Goal: Information Seeking & Learning: Find specific page/section

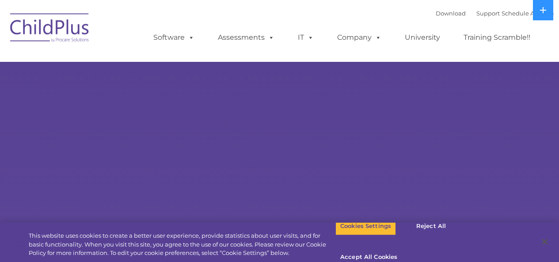
select select "MEDIUM"
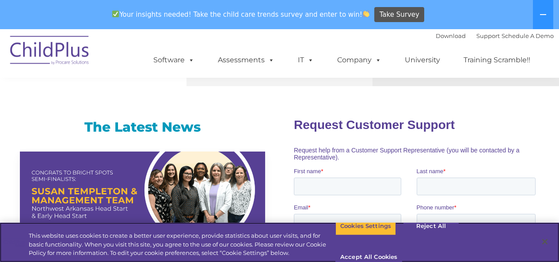
scroll to position [532, 0]
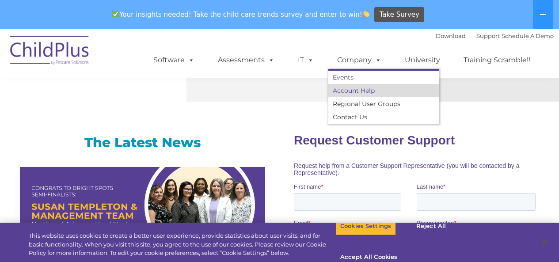
click at [353, 91] on link "Account Help" at bounding box center [383, 90] width 110 height 13
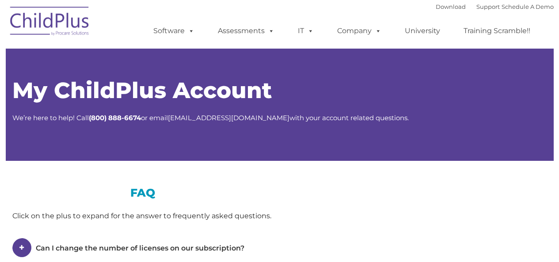
type input ""
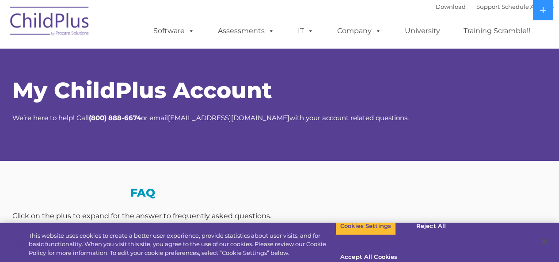
select select "MEDIUM"
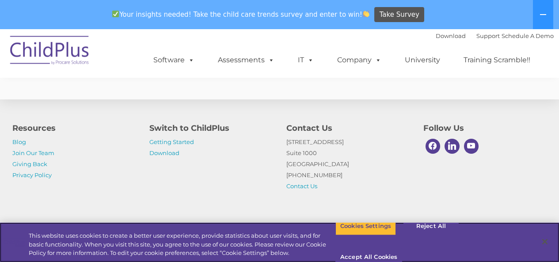
scroll to position [608, 0]
